Goal: Task Accomplishment & Management: Complete application form

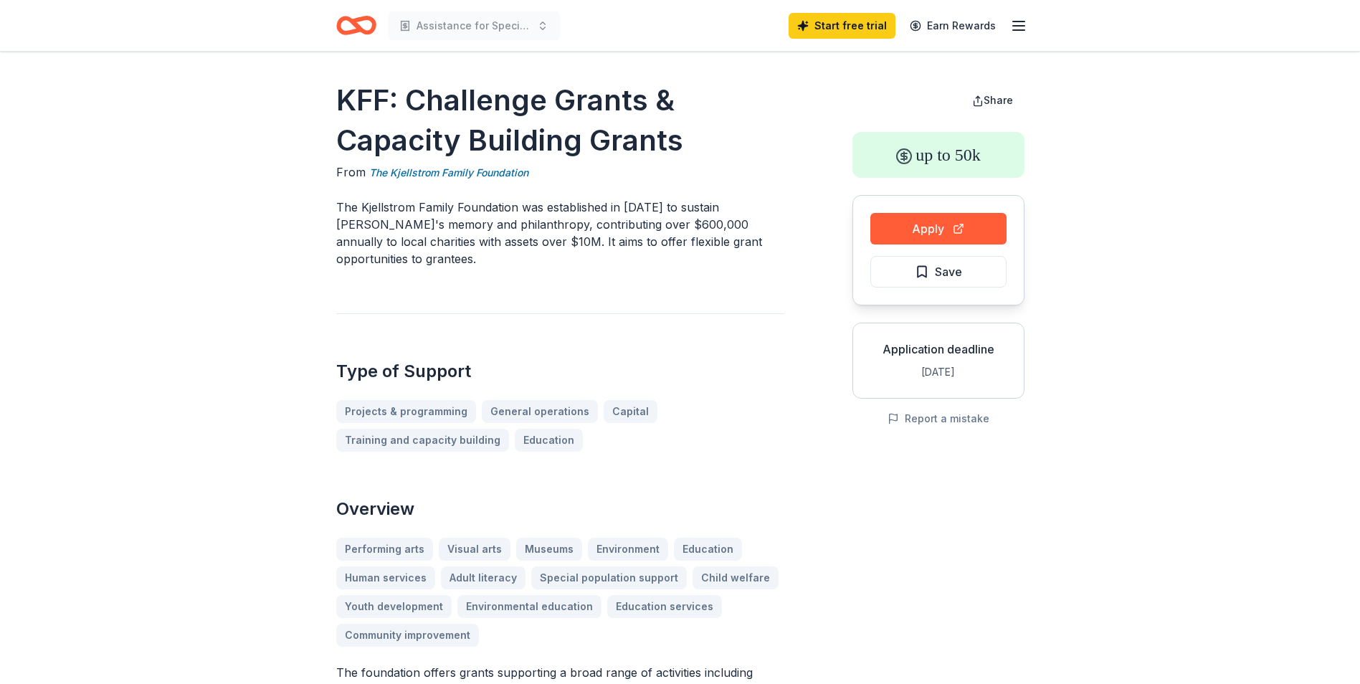
click at [617, 555] on div "Performing arts Visual arts Museums Environment Education Human services Adult …" at bounding box center [559, 592] width 447 height 109
click at [613, 563] on div "Performing arts Visual arts Museums Environment Education Human services Adult …" at bounding box center [559, 592] width 447 height 109
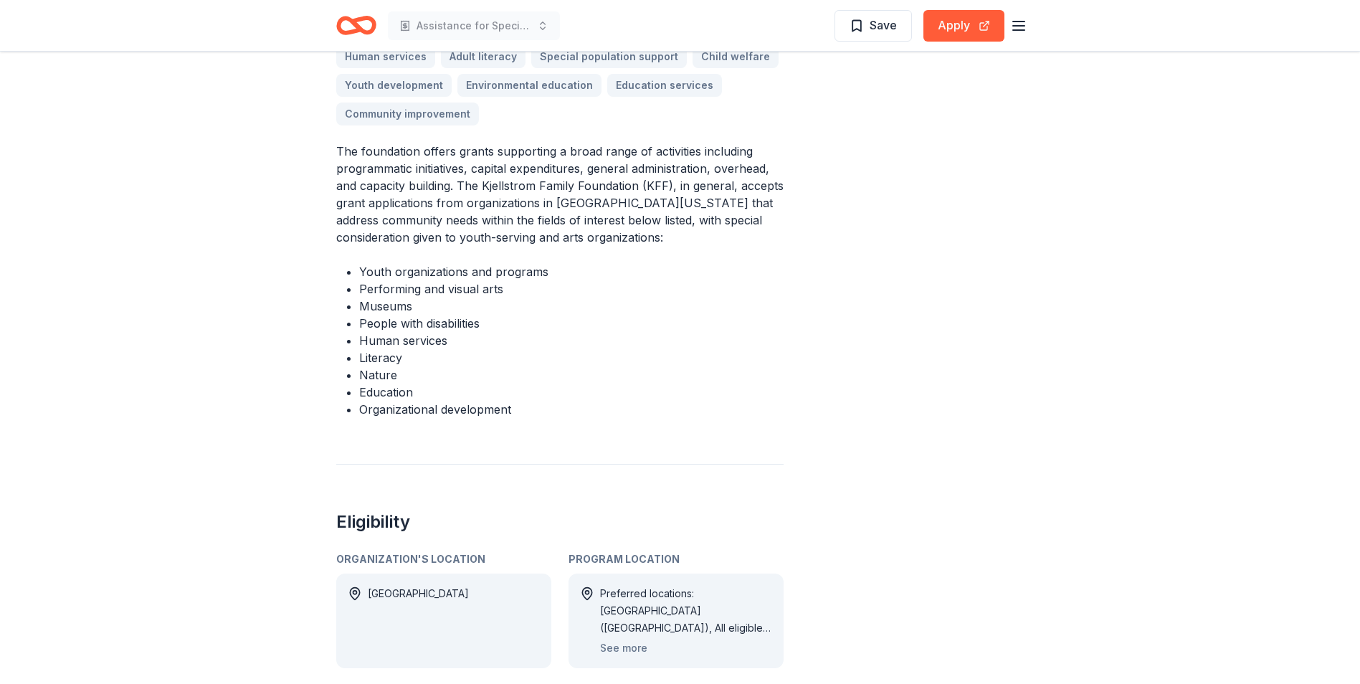
scroll to position [574, 0]
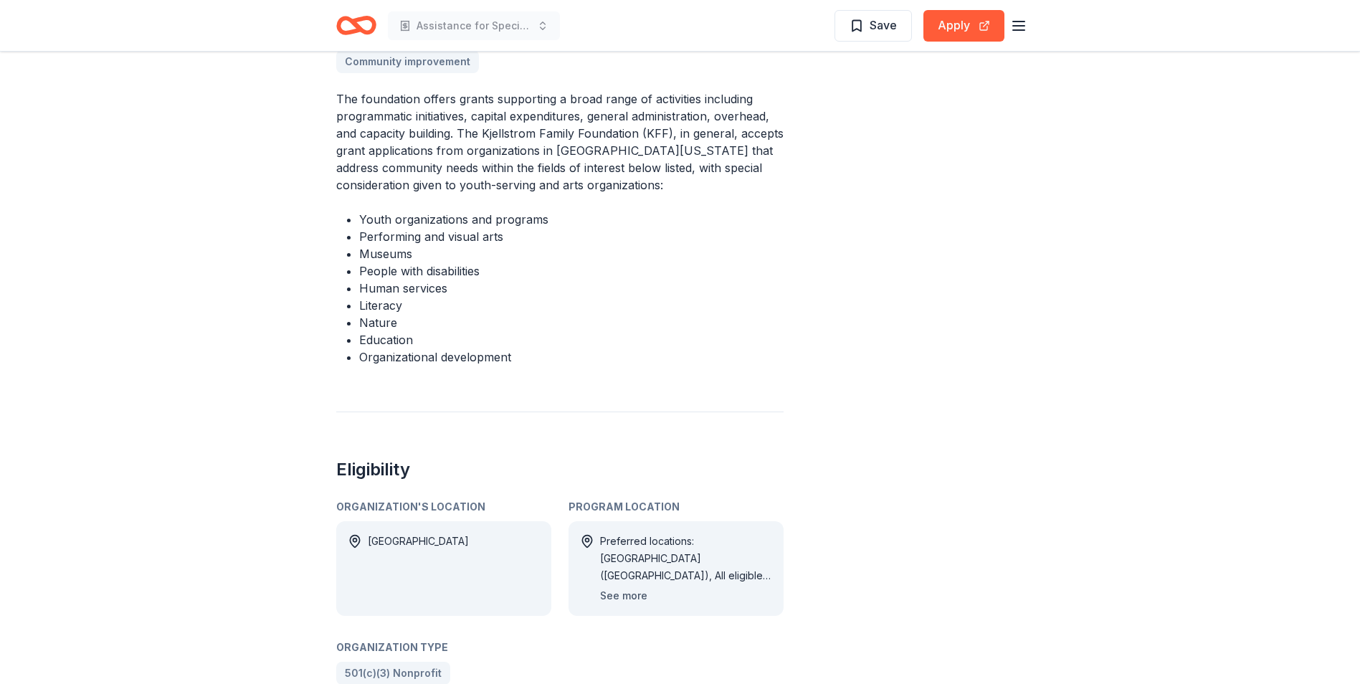
click at [631, 587] on button "See more" at bounding box center [623, 595] width 47 height 17
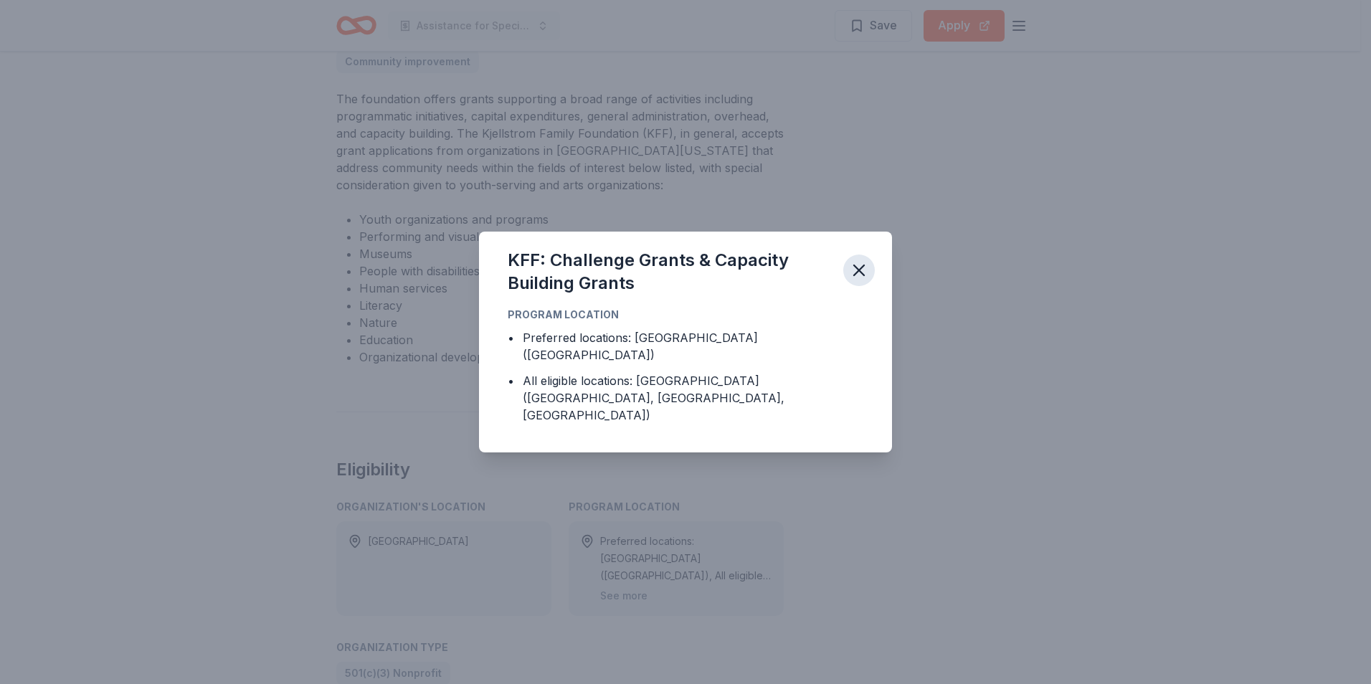
click at [858, 280] on icon "button" at bounding box center [859, 270] width 20 height 20
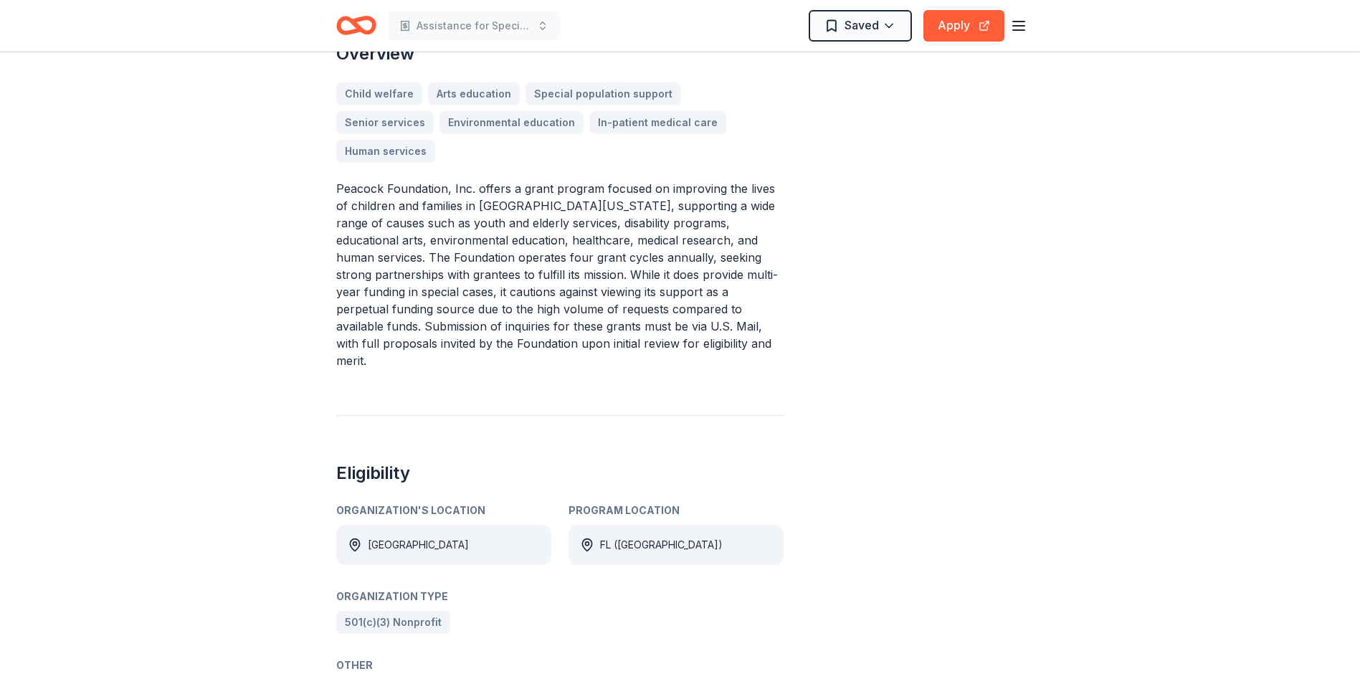
scroll to position [430, 0]
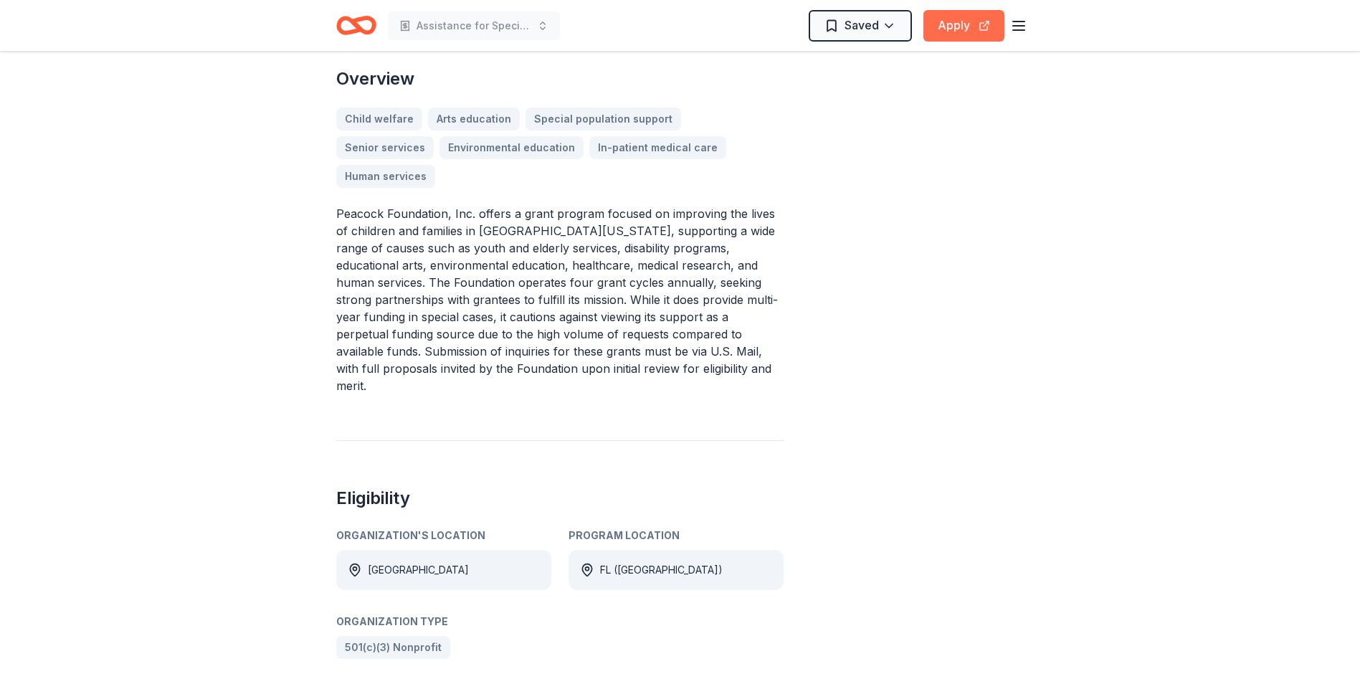
click at [972, 32] on button "Apply" at bounding box center [963, 26] width 81 height 32
